Goal: Information Seeking & Learning: Check status

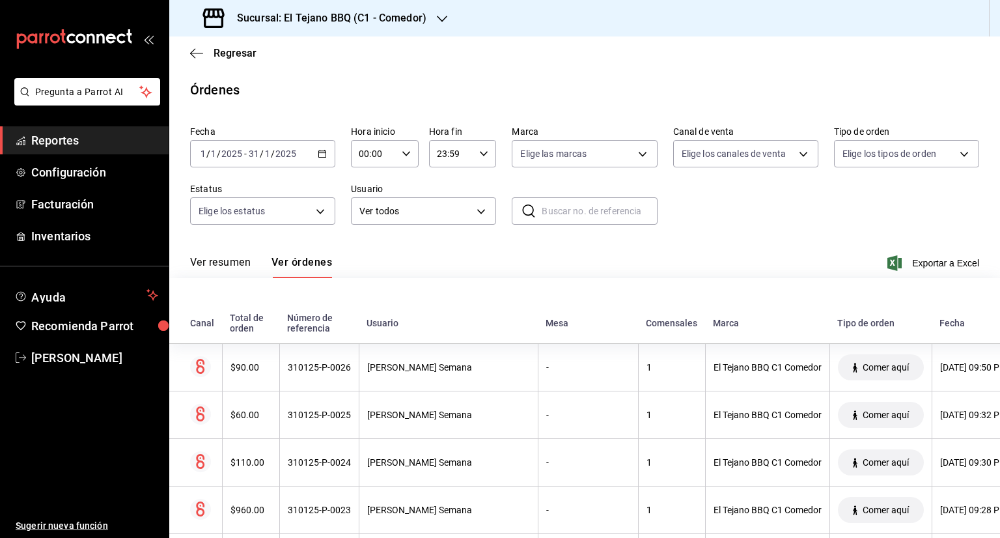
scroll to position [1572, 0]
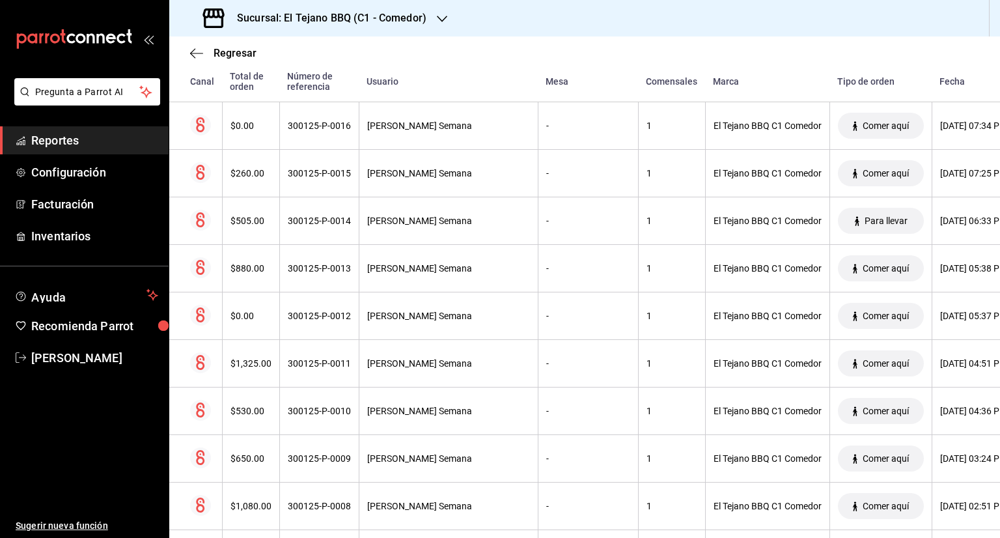
click at [439, 12] on div at bounding box center [442, 19] width 10 height 14
click at [253, 57] on span "El Tejano BBQ (C2 - Delivery)" at bounding box center [238, 56] width 116 height 14
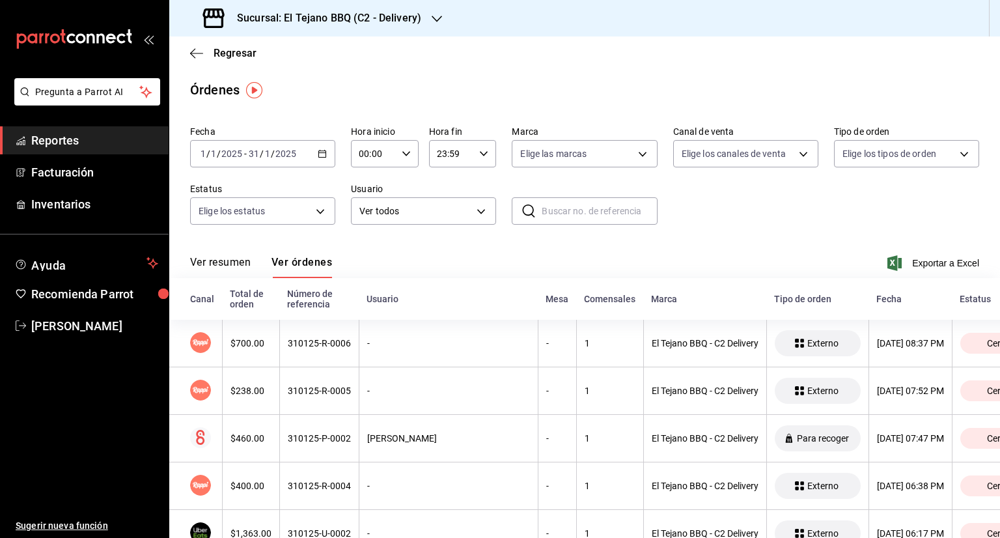
click at [319, 152] on \(Stroke\) "button" at bounding box center [322, 152] width 7 height 1
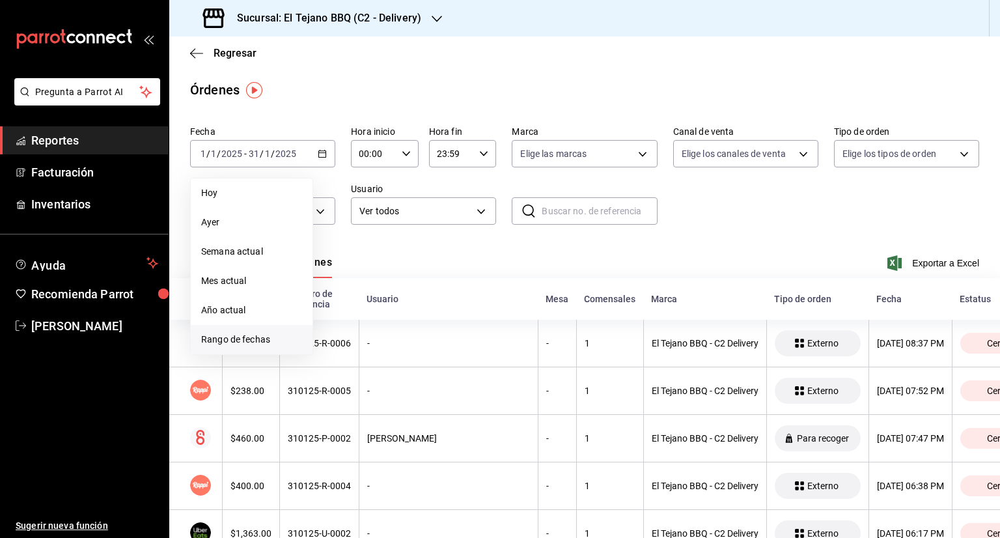
click at [268, 331] on li "Rango de fechas" at bounding box center [252, 339] width 122 height 29
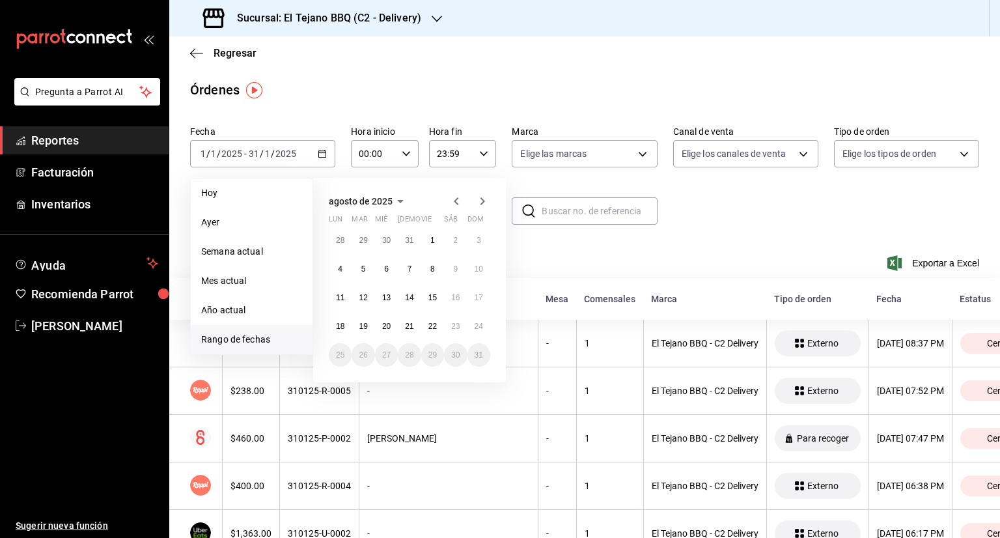
click at [454, 204] on icon "button" at bounding box center [456, 201] width 16 height 16
click at [454, 204] on icon "button" at bounding box center [456, 204] width 16 height 16
click at [454, 204] on icon "button" at bounding box center [456, 201] width 16 height 16
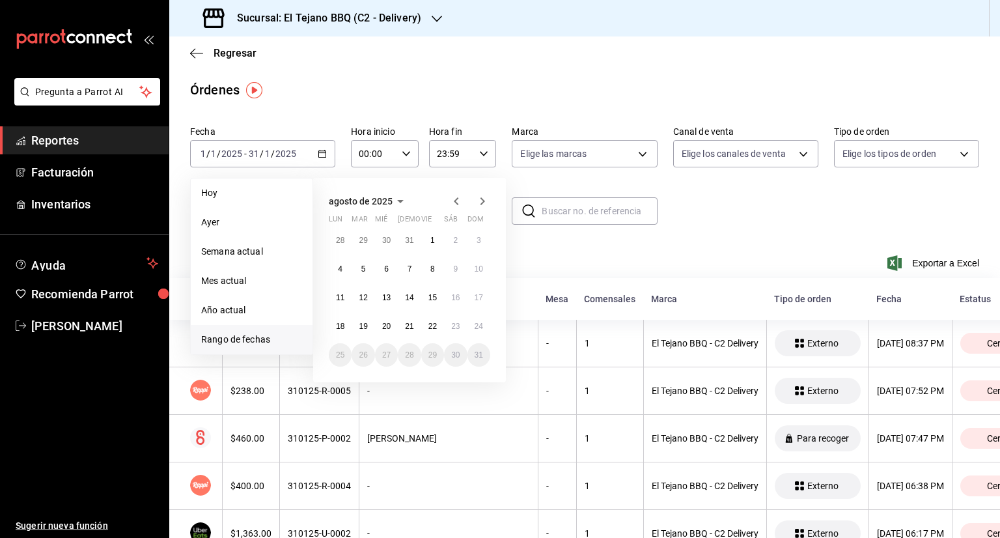
click at [454, 204] on icon "button" at bounding box center [456, 201] width 16 height 16
click at [454, 204] on icon "button" at bounding box center [456, 204] width 16 height 16
click at [454, 204] on icon "button" at bounding box center [456, 201] width 16 height 16
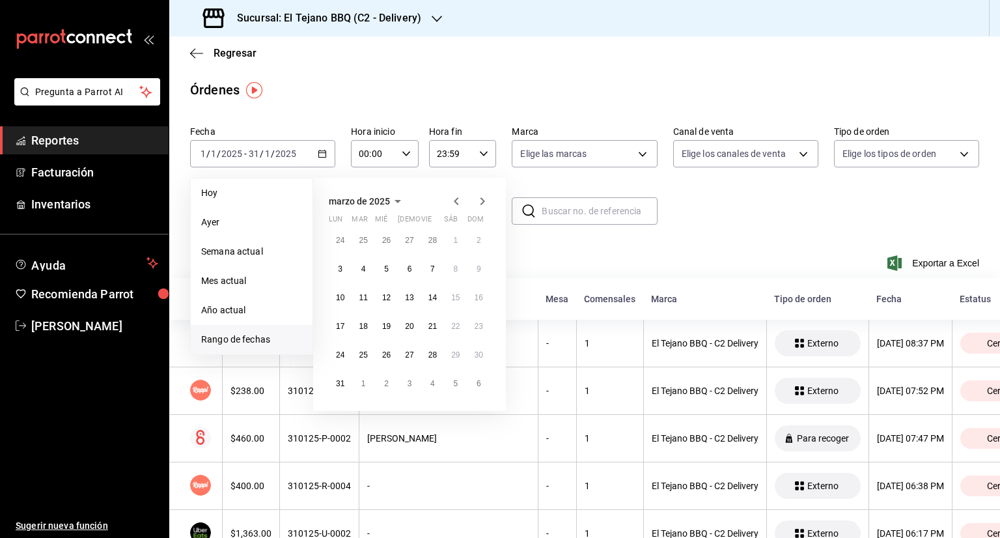
click at [454, 204] on icon "button" at bounding box center [456, 201] width 16 height 16
click at [452, 204] on icon "button" at bounding box center [456, 201] width 16 height 16
click at [452, 204] on icon "button" at bounding box center [456, 204] width 16 height 16
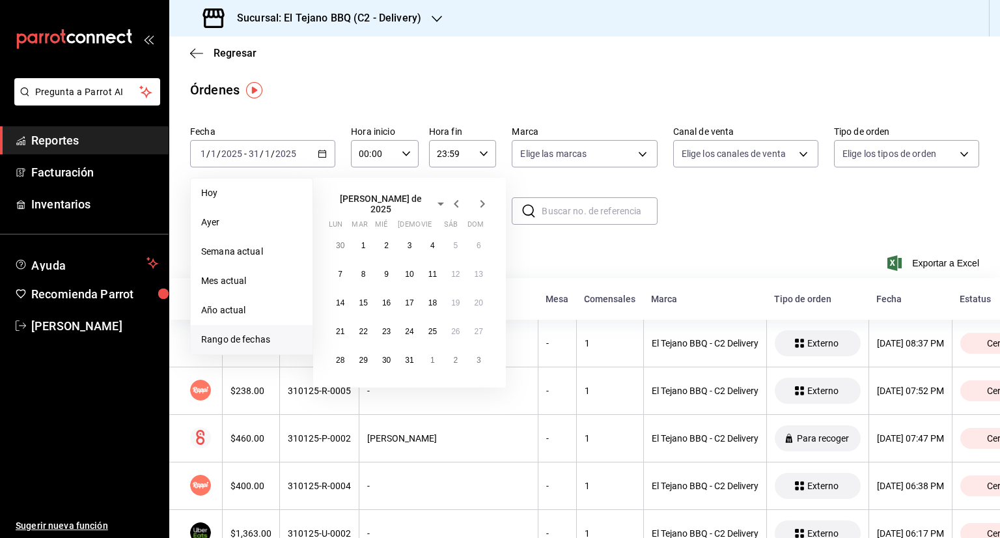
click at [452, 204] on icon "button" at bounding box center [456, 204] width 16 height 16
click at [452, 204] on icon "button" at bounding box center [456, 201] width 16 height 16
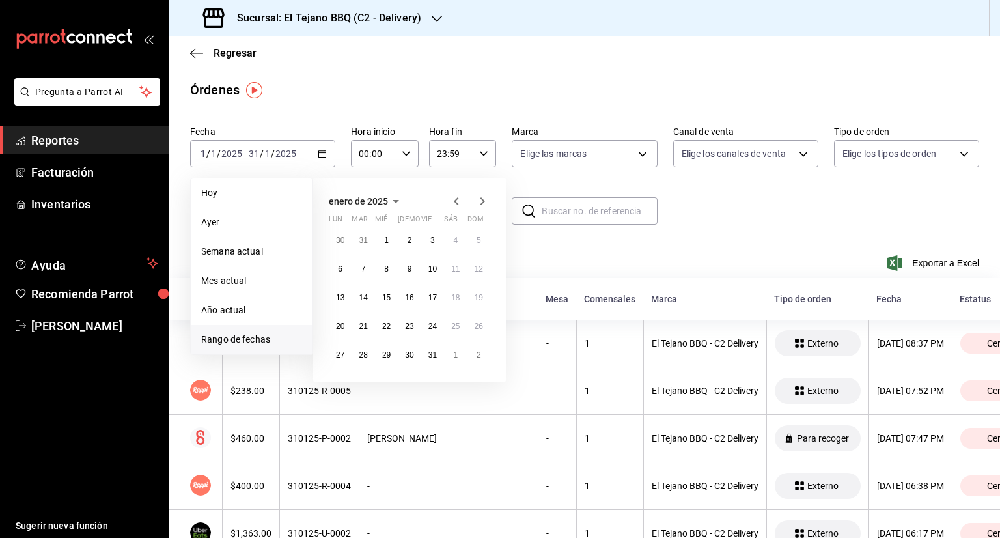
click at [452, 204] on icon "button" at bounding box center [456, 201] width 16 height 16
click at [480, 201] on icon "button" at bounding box center [482, 201] width 16 height 16
click at [336, 380] on button "30" at bounding box center [340, 383] width 23 height 23
click at [481, 201] on icon "button" at bounding box center [482, 201] width 16 height 16
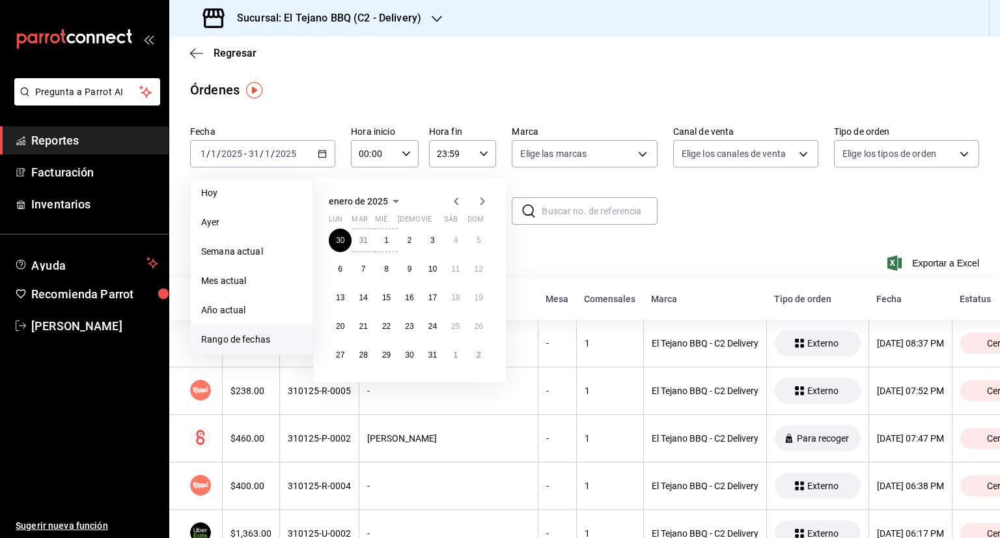
click at [371, 256] on div "30 31 1 2 3 4 5 6 7 8 9 10 11 12 13 14 15 16 17 18 19 20 21 22 23 24 25 26 27 2…" at bounding box center [409, 297] width 161 height 138
click at [478, 238] on abbr "5" at bounding box center [478, 240] width 5 height 9
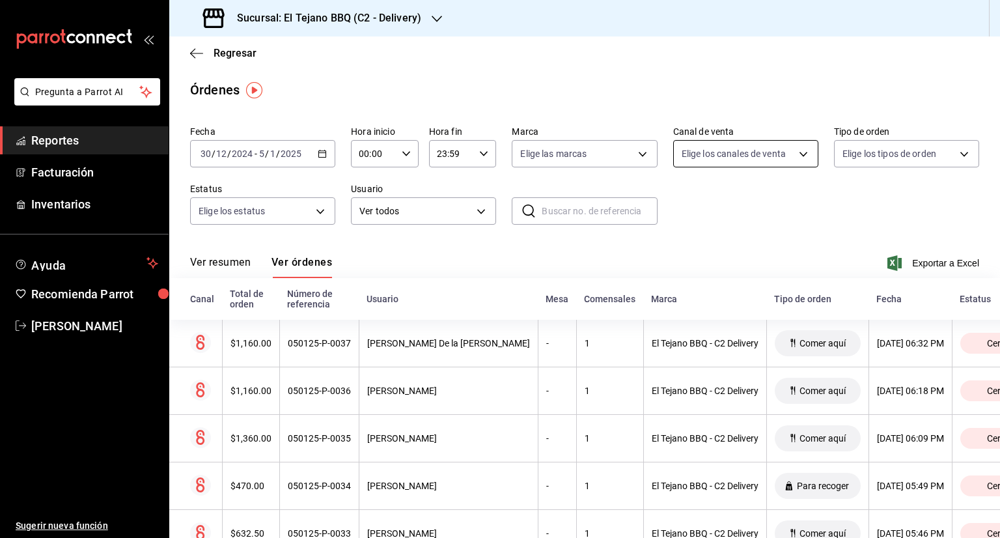
click at [793, 154] on body "Pregunta a Parrot AI Reportes Facturación Inventarios Ayuda Recomienda Parrot […" at bounding box center [500, 269] width 1000 height 538
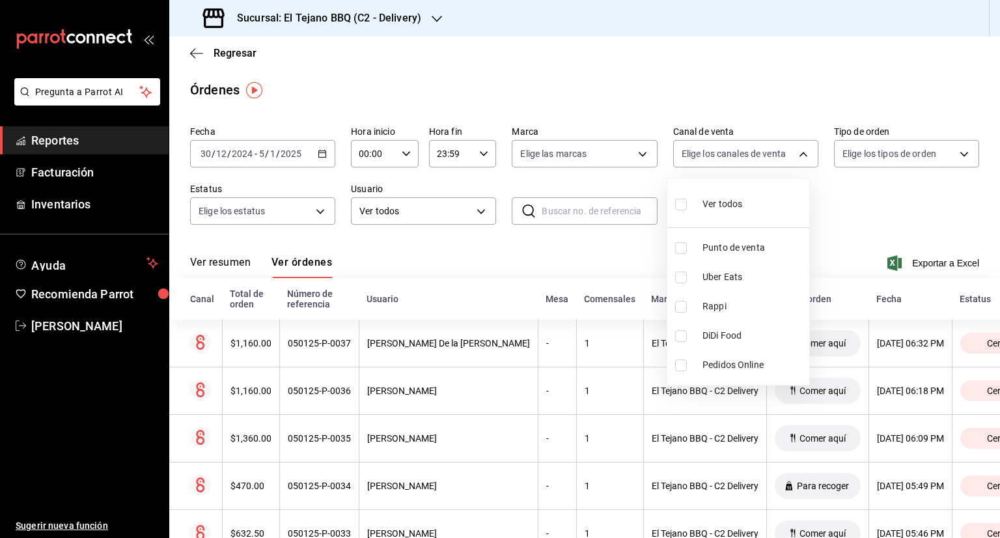
click at [681, 277] on input "checkbox" at bounding box center [681, 277] width 12 height 12
checkbox input "true"
type input "UBER_EATS"
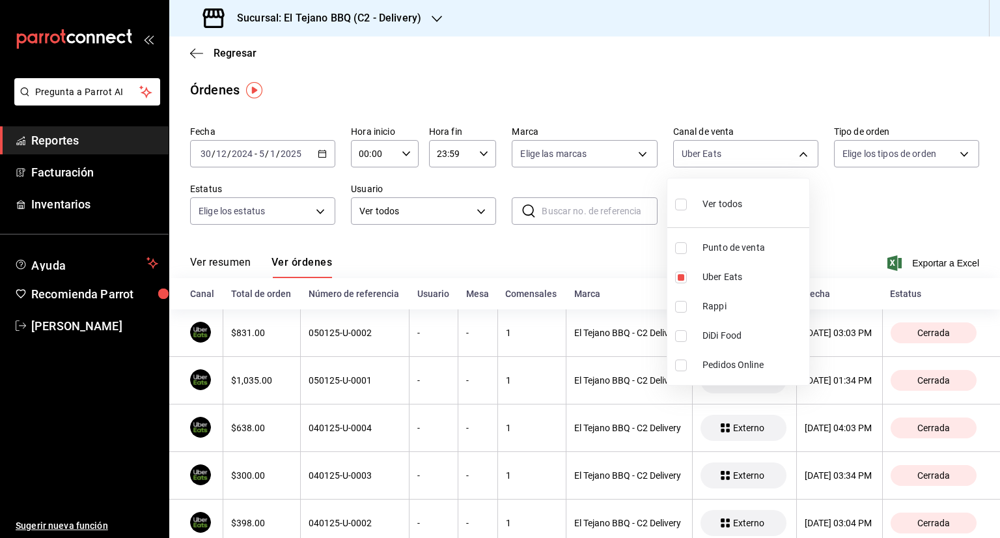
click at [849, 211] on div at bounding box center [500, 269] width 1000 height 538
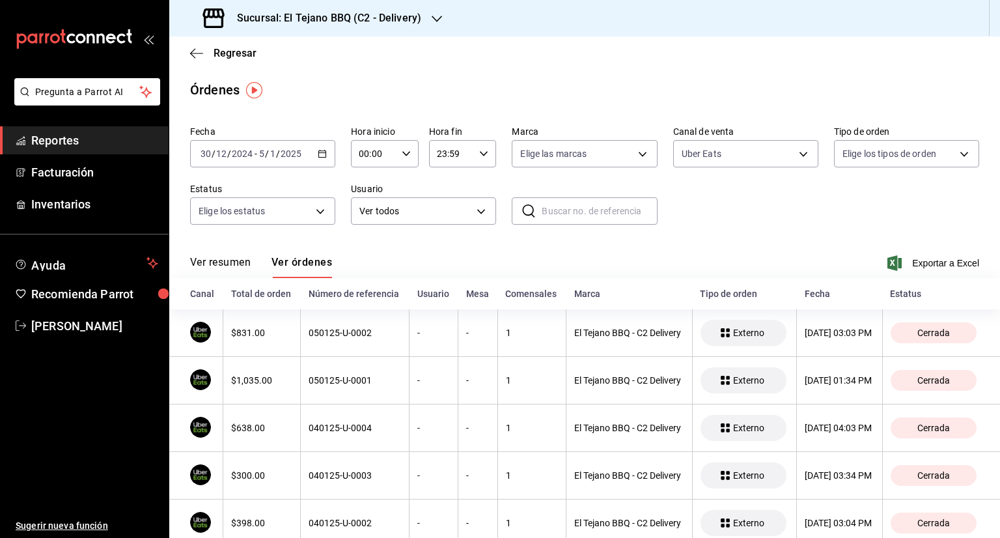
click at [247, 266] on button "Ver resumen" at bounding box center [220, 267] width 61 height 22
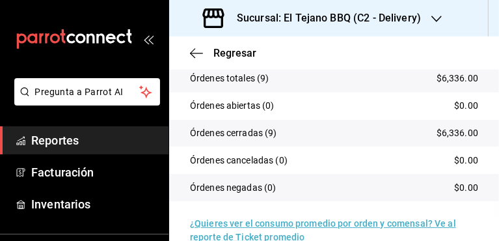
scroll to position [375, 0]
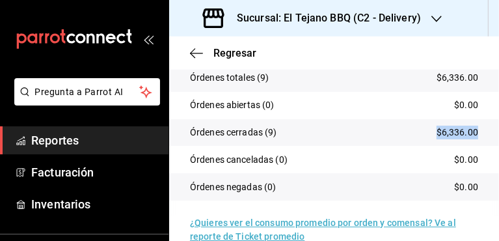
drag, startPoint x: 467, startPoint y: 131, endPoint x: 429, endPoint y: 133, distance: 38.4
click at [437, 133] on p "$6,336.00" at bounding box center [458, 133] width 42 height 14
copy p "$6,336.00"
